Goal: Information Seeking & Learning: Learn about a topic

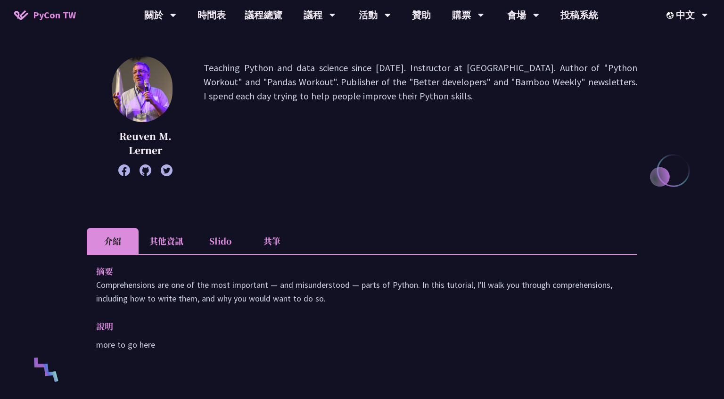
scroll to position [137, 0]
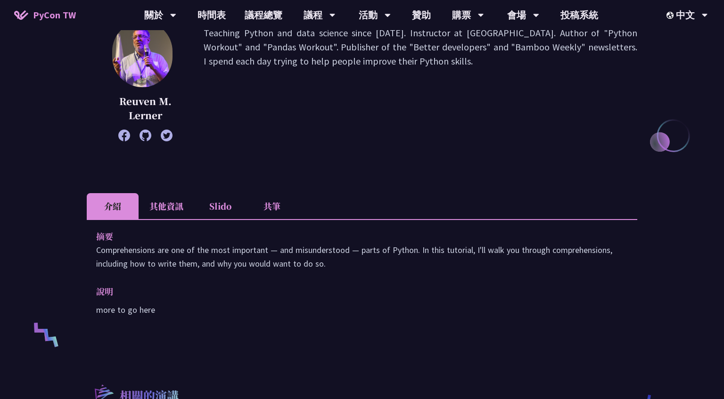
click at [177, 210] on li "其他資訊" at bounding box center [167, 206] width 56 height 26
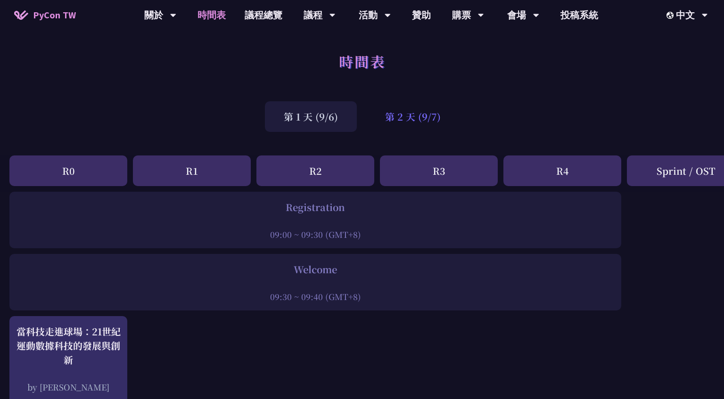
click at [424, 116] on div "第 2 天 (9/7)" at bounding box center [412, 116] width 93 height 31
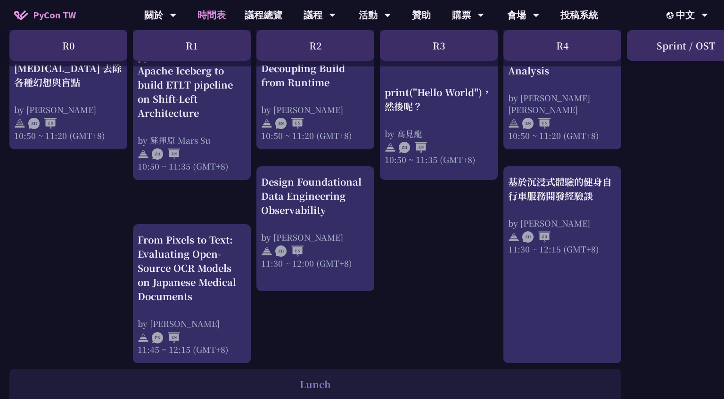
scroll to position [429, 0]
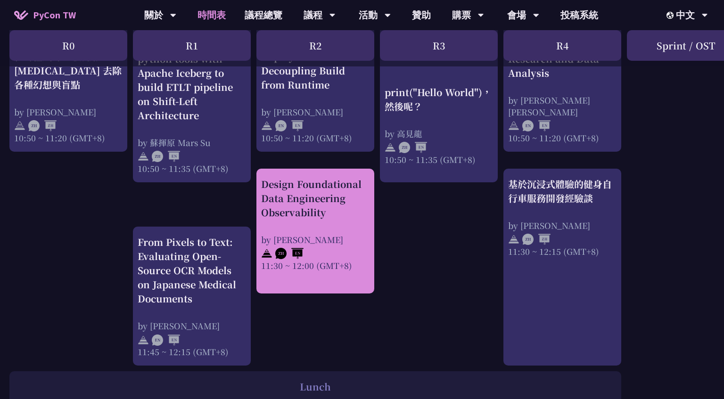
click at [334, 206] on div "Design Foundational Data Engineering Observability" at bounding box center [315, 198] width 108 height 42
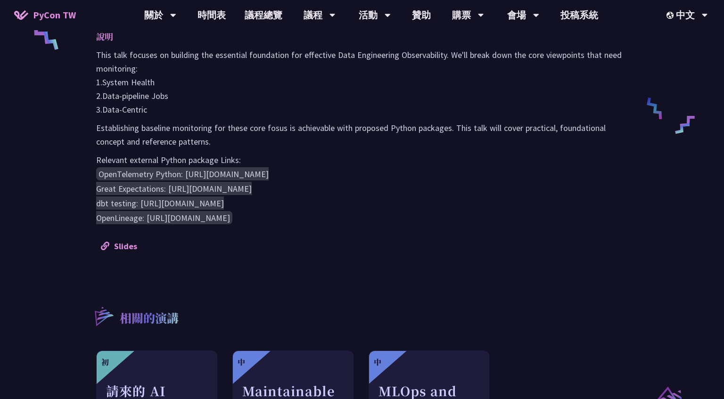
scroll to position [435, 0]
click at [127, 244] on link "Slides" at bounding box center [119, 245] width 36 height 11
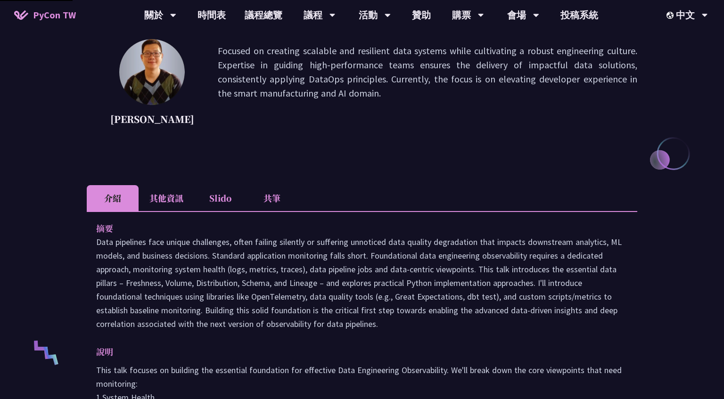
scroll to position [429, 0]
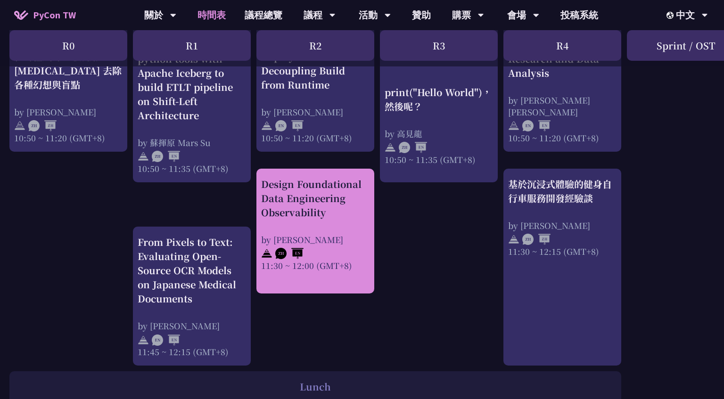
click at [315, 197] on div "Design Foundational Data Engineering Observability" at bounding box center [315, 198] width 108 height 42
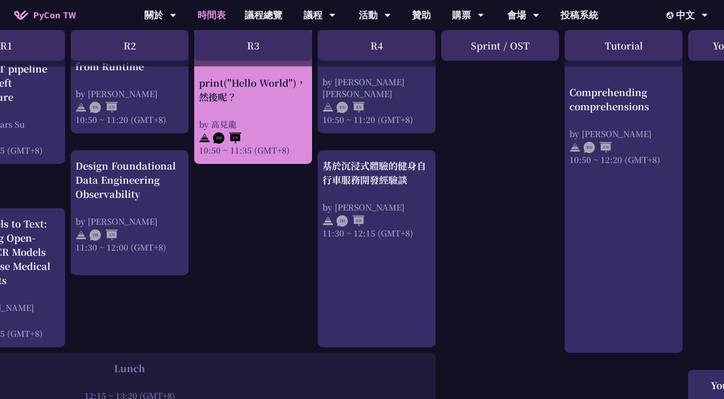
scroll to position [448, 203]
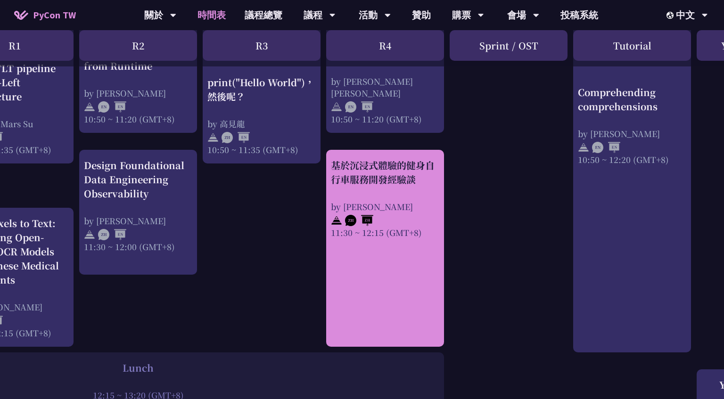
scroll to position [448, 169]
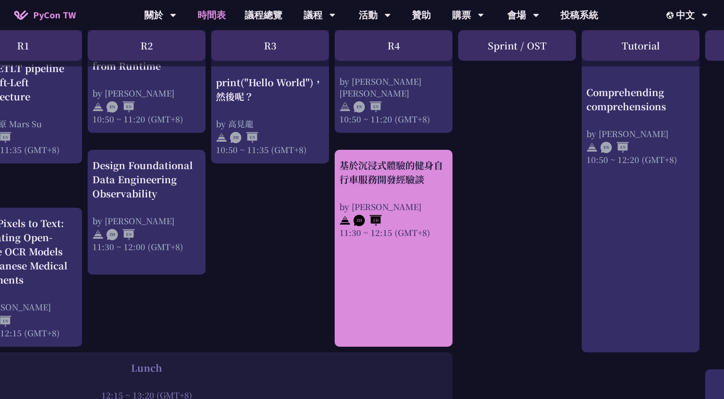
click at [385, 185] on div "基於沉浸式體驗的健身自行車服務開發經驗談" at bounding box center [393, 172] width 108 height 28
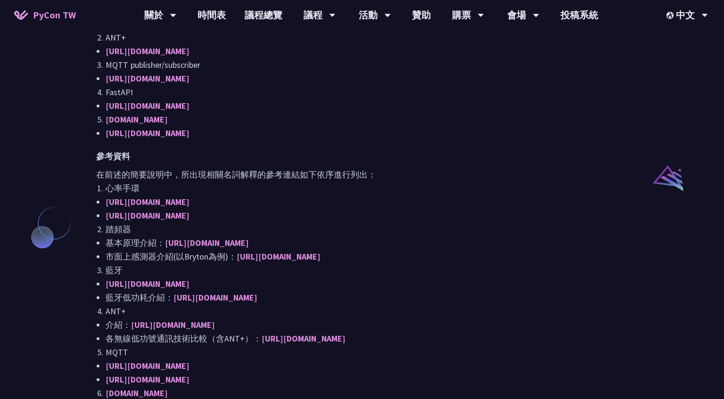
scroll to position [629, 0]
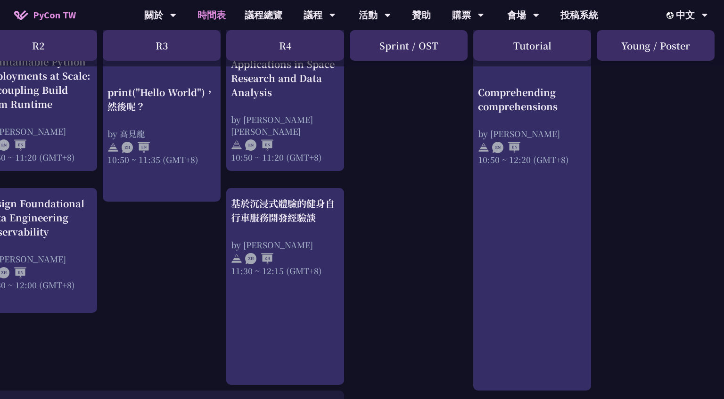
scroll to position [441, 277]
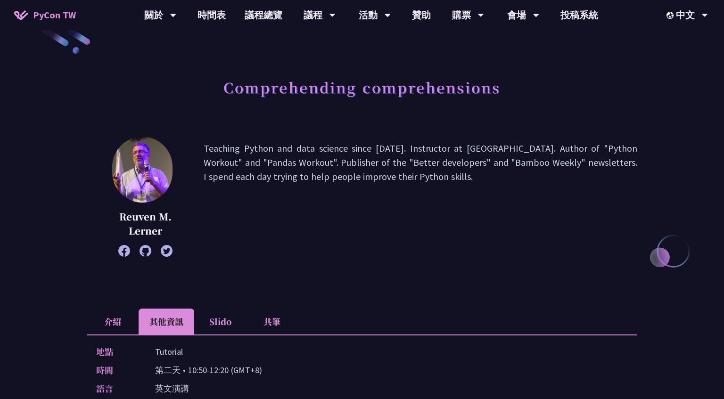
scroll to position [20, 0]
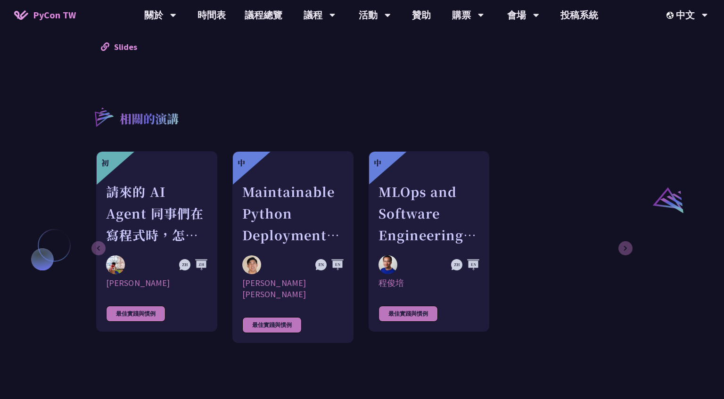
scroll to position [632, 0]
